Goal: Information Seeking & Learning: Learn about a topic

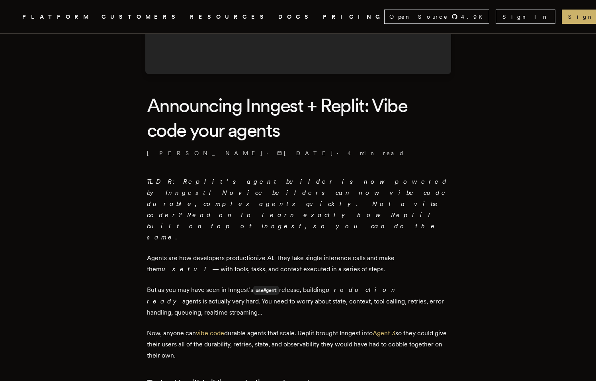
scroll to position [166, 0]
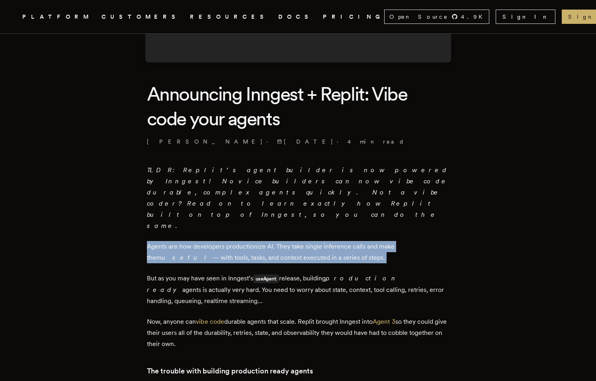
click at [248, 176] on p "TLDR: Replit’s agent builder is now powered by Inngest! Novice builders can now…" at bounding box center [298, 198] width 303 height 67
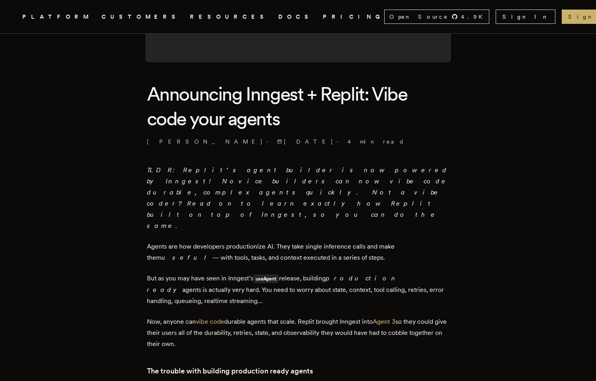
click at [248, 176] on p "TLDR: Replit’s agent builder is now powered by Inngest! Novice builders can now…" at bounding box center [298, 198] width 303 height 67
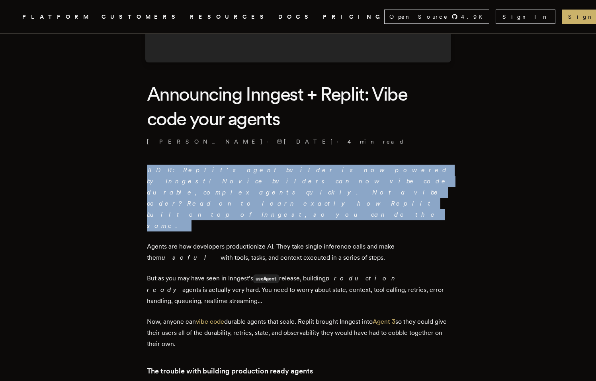
click at [254, 188] on p "TLDR: Replit’s agent builder is now powered by Inngest! Novice builders can now…" at bounding box center [298, 198] width 303 height 67
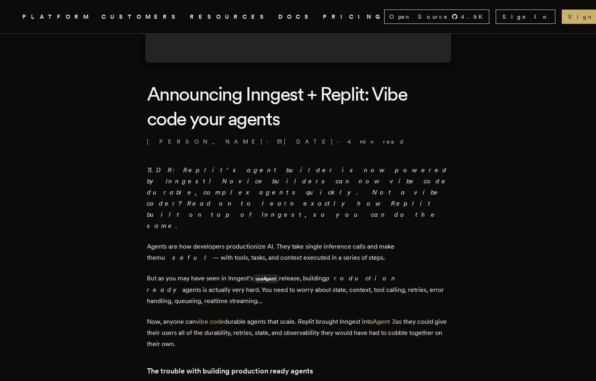
click at [254, 187] on p "TLDR: Replit’s agent builder is now powered by Inngest! Novice builders can now…" at bounding box center [298, 198] width 303 height 67
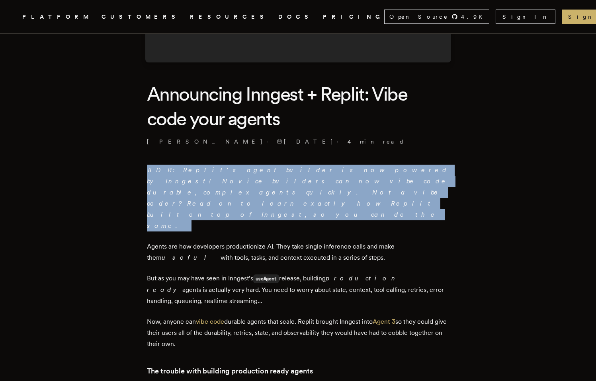
click at [259, 193] on p "TLDR: Replit’s agent builder is now powered by Inngest! Novice builders can now…" at bounding box center [298, 198] width 303 height 67
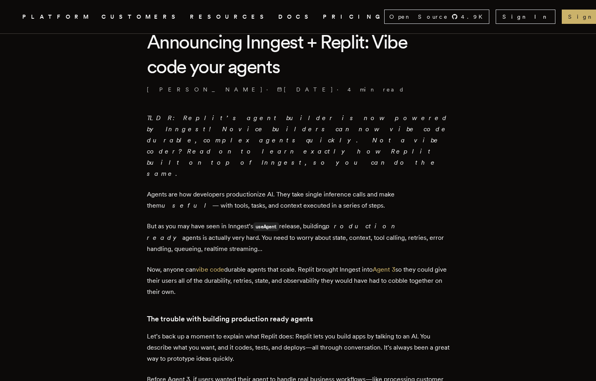
scroll to position [221, 0]
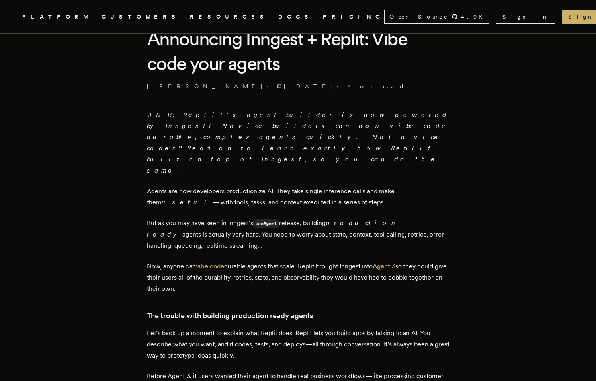
click at [270, 186] on p "Agents are how developers productionize AI. They take single inference calls an…" at bounding box center [298, 197] width 303 height 22
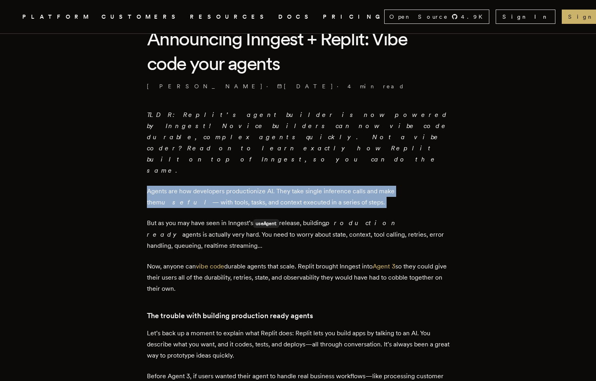
click at [297, 218] on p "But as you may have seen in Inngest’s useAgent release, building production rea…" at bounding box center [298, 235] width 303 height 34
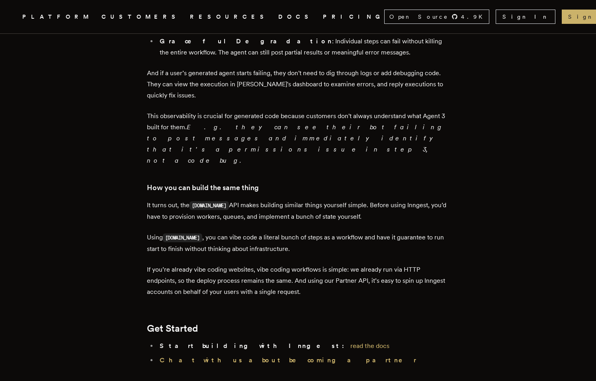
scroll to position [885, 0]
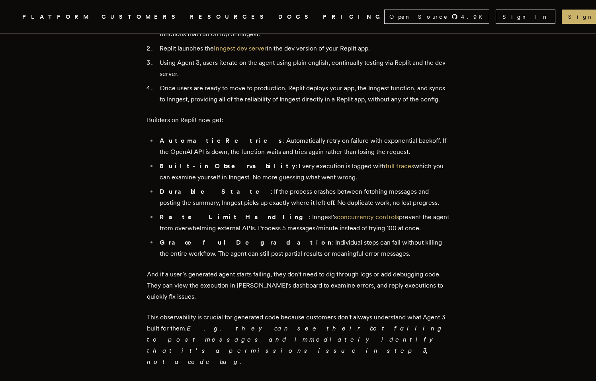
scroll to position [778, 0]
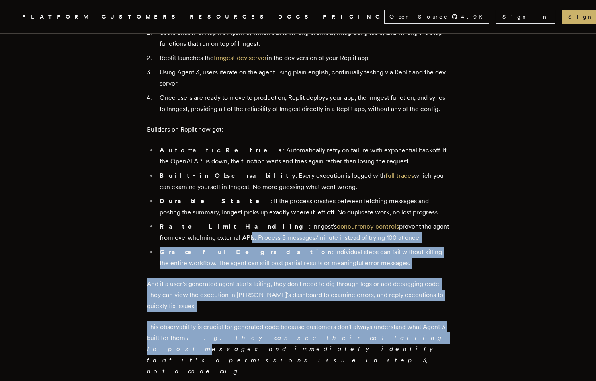
drag, startPoint x: 314, startPoint y: 288, endPoint x: 170, endPoint y: 196, distance: 171.0
click at [170, 195] on div "TLDR: Replit’s agent builder is now powered by Inngest! Novice builders can now…" at bounding box center [298, 64] width 303 height 1025
click at [170, 221] on li "Rate Limit Handling : [PERSON_NAME]'s concurrency controls prevent the agent fr…" at bounding box center [303, 232] width 292 height 22
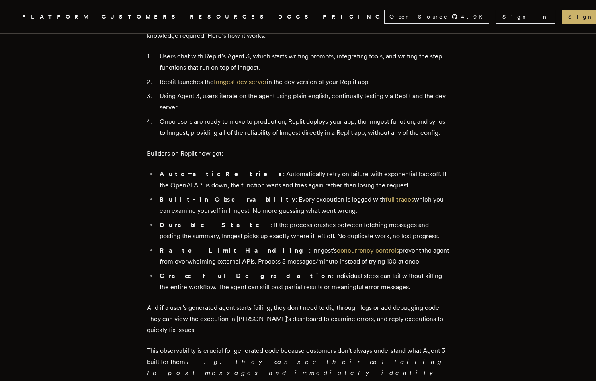
click at [179, 194] on li "Built-in Observability : Every execution is logged with full traces which you c…" at bounding box center [303, 205] width 292 height 22
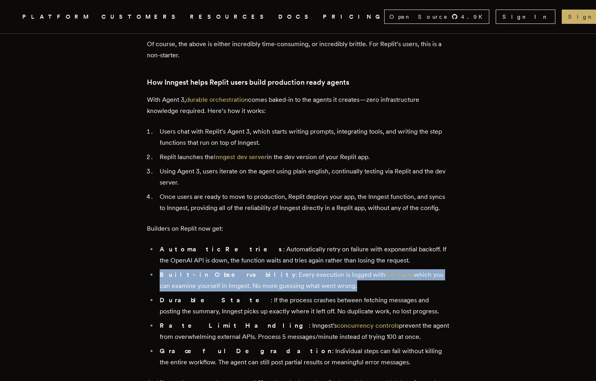
scroll to position [605, 0]
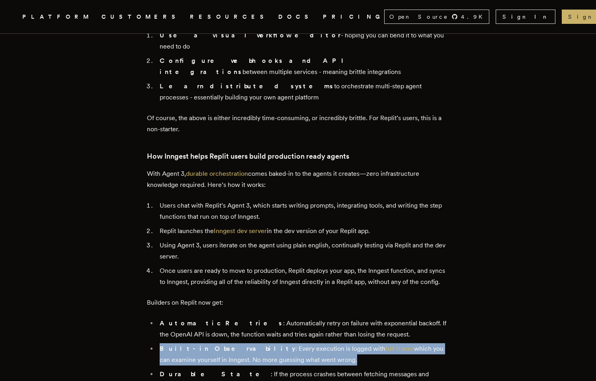
click at [202, 226] on li "Replit launches the Inngest dev server in the dev version of your Replit app." at bounding box center [303, 231] width 292 height 11
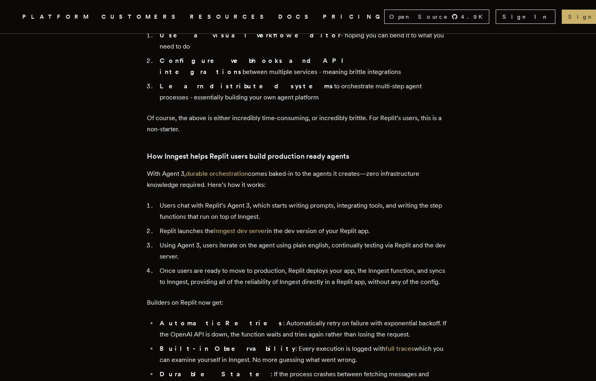
click at [202, 226] on li "Replit launches the Inngest dev server in the dev version of your Replit app." at bounding box center [303, 231] width 292 height 11
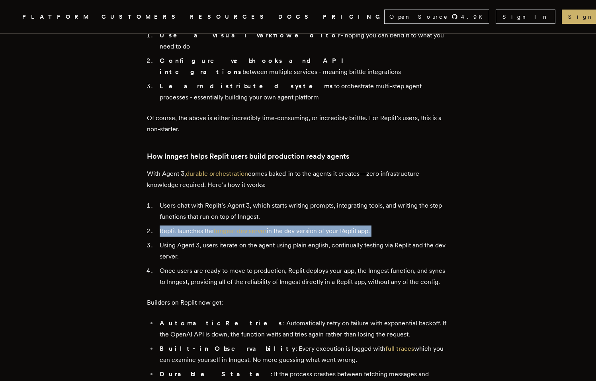
click at [201, 240] on li "Using Agent 3, users iterate on the agent using plain english, continually test…" at bounding box center [303, 251] width 292 height 22
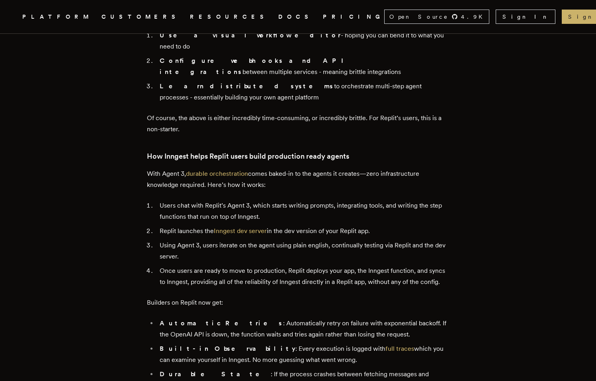
click at [201, 240] on li "Using Agent 3, users iterate on the agent using plain english, continually test…" at bounding box center [303, 251] width 292 height 22
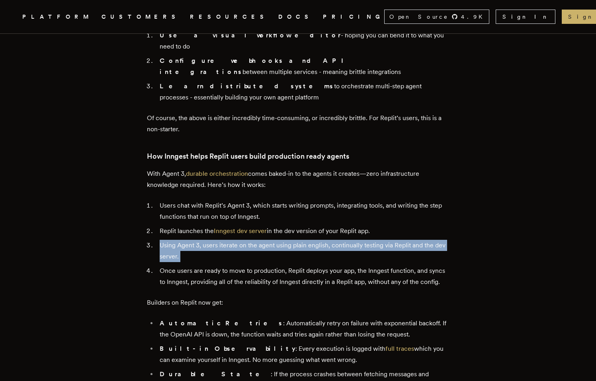
click at [209, 240] on li "Using Agent 3, users iterate on the agent using plain english, continually test…" at bounding box center [303, 251] width 292 height 22
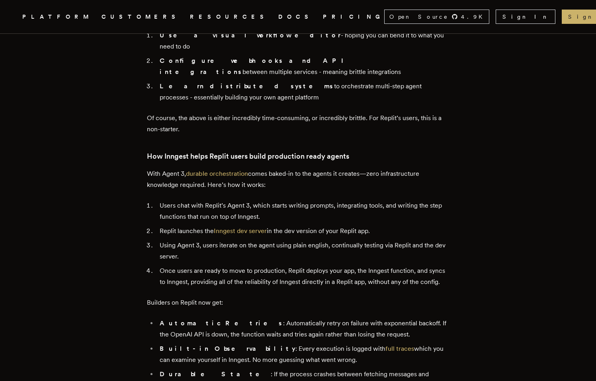
click at [209, 240] on li "Using Agent 3, users iterate on the agent using plain english, continually test…" at bounding box center [303, 251] width 292 height 22
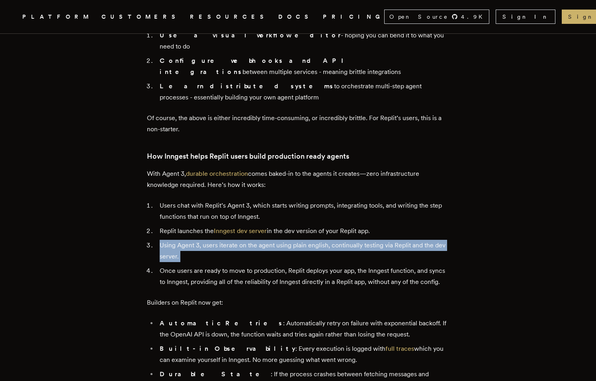
click at [209, 240] on li "Using Agent 3, users iterate on the agent using plain english, continually test…" at bounding box center [303, 251] width 292 height 22
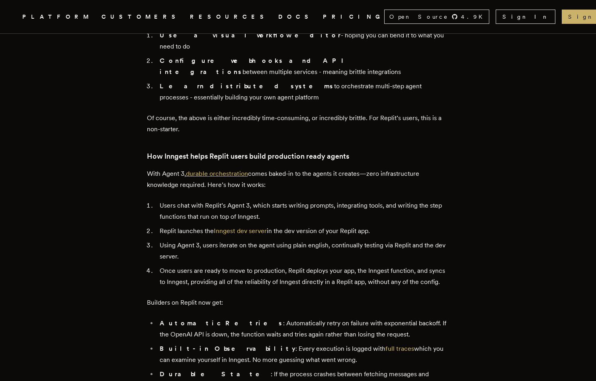
click at [209, 170] on link "durable orchestration" at bounding box center [217, 174] width 62 height 8
